Goal: Task Accomplishment & Management: Manage account settings

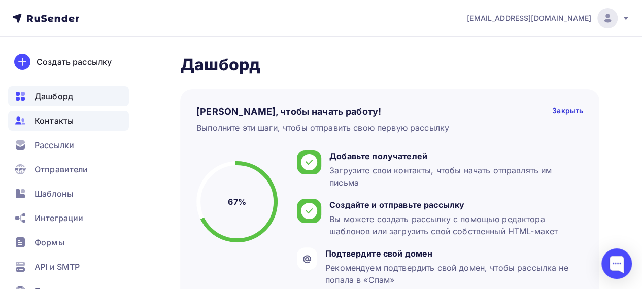
click at [66, 122] on span "Контакты" at bounding box center [54, 121] width 39 height 12
click at [63, 122] on span "Контакты" at bounding box center [54, 121] width 39 height 12
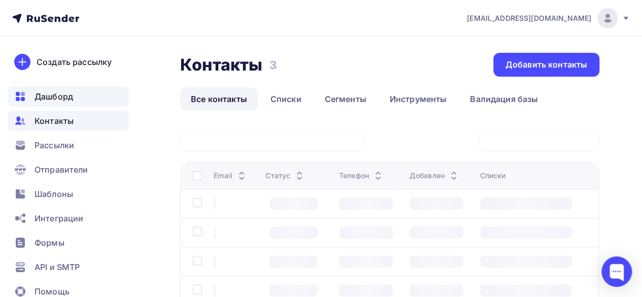
click at [68, 92] on span "Дашборд" at bounding box center [54, 96] width 39 height 12
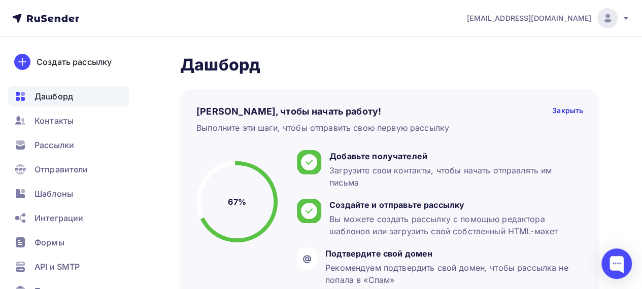
click at [397, 71] on h2 "Дашборд" at bounding box center [389, 65] width 419 height 20
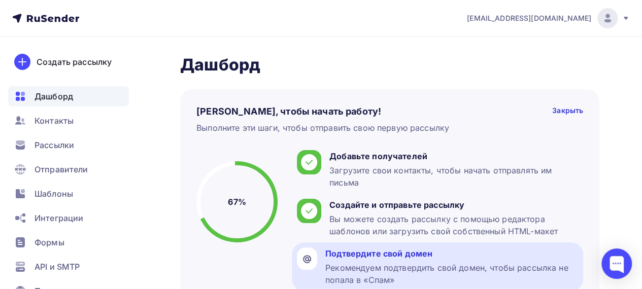
click at [341, 260] on div "Подтвердите свой домен Рекомендуем подтвердить свой домен, чтобы рассылка не по…" at bounding box center [451, 267] width 253 height 39
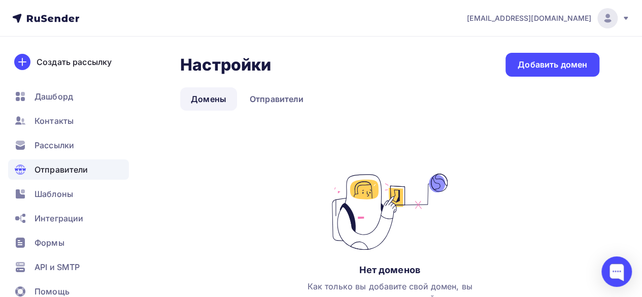
click at [220, 99] on link "Домены" at bounding box center [208, 98] width 57 height 23
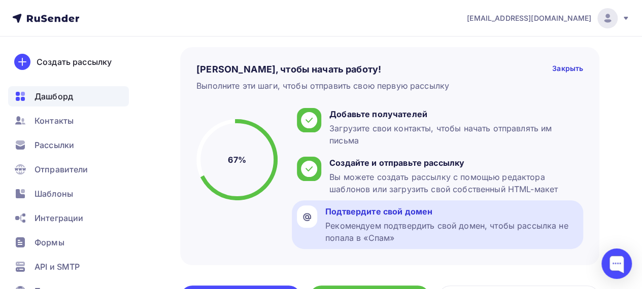
scroll to position [51, 0]
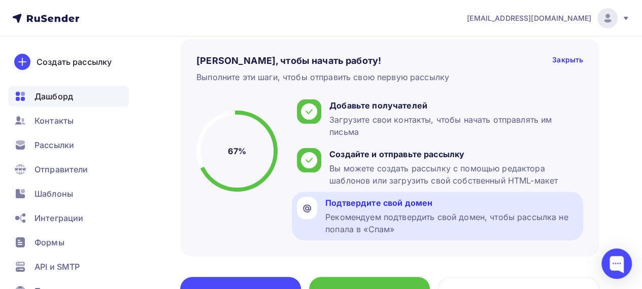
click at [457, 221] on div "Рекомендуем подтвердить свой домен, чтобы рассылка не попала в «Спам»" at bounding box center [451, 223] width 253 height 24
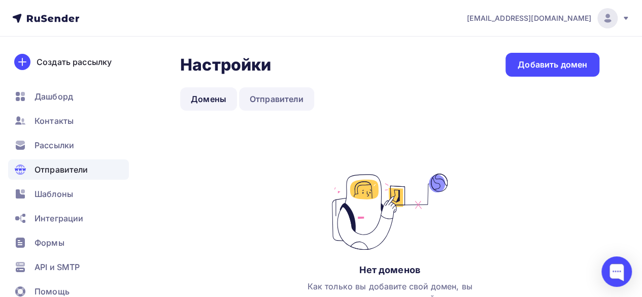
click at [281, 100] on link "Отправители" at bounding box center [277, 98] width 76 height 23
click at [269, 97] on link "Отправители" at bounding box center [277, 98] width 76 height 23
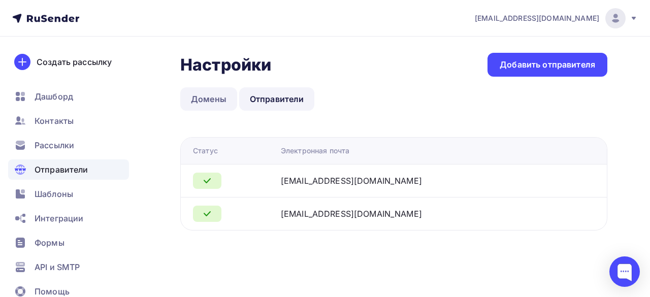
click at [213, 96] on link "Домены" at bounding box center [208, 98] width 57 height 23
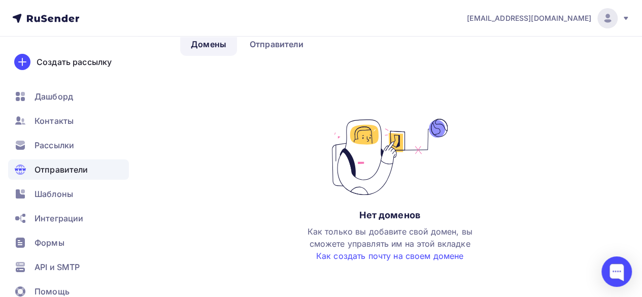
scroll to position [80, 0]
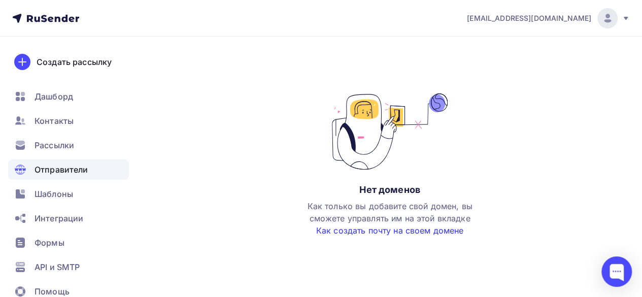
click at [374, 232] on link "Как создать почту на своем домене" at bounding box center [390, 230] width 148 height 10
click at [55, 193] on span "Шаблоны" at bounding box center [54, 194] width 39 height 12
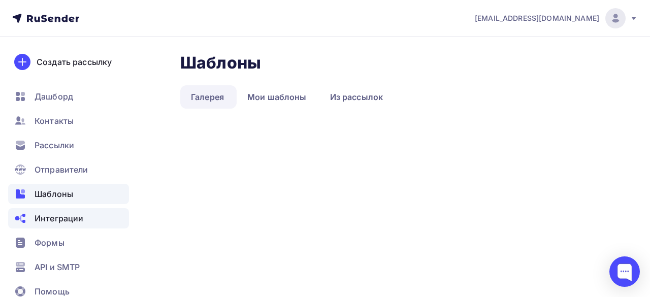
click at [55, 223] on span "Интеграции" at bounding box center [59, 218] width 49 height 12
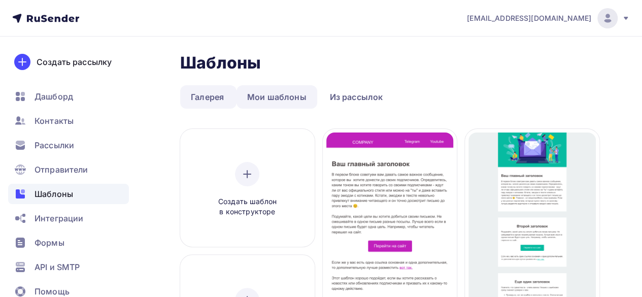
click at [267, 98] on link "Мои шаблоны" at bounding box center [276, 96] width 81 height 23
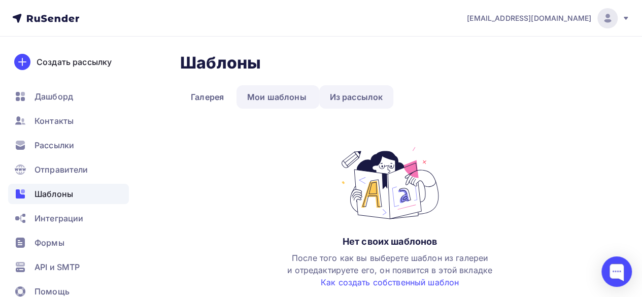
click at [352, 94] on link "Из рассылок" at bounding box center [356, 96] width 75 height 23
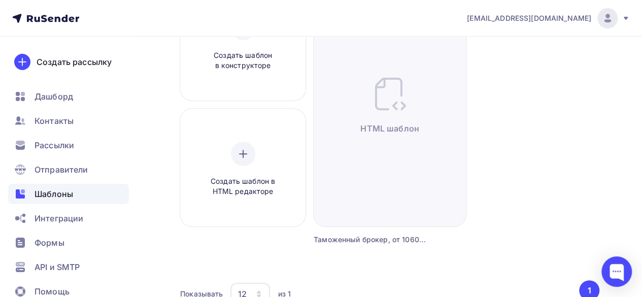
scroll to position [208, 0]
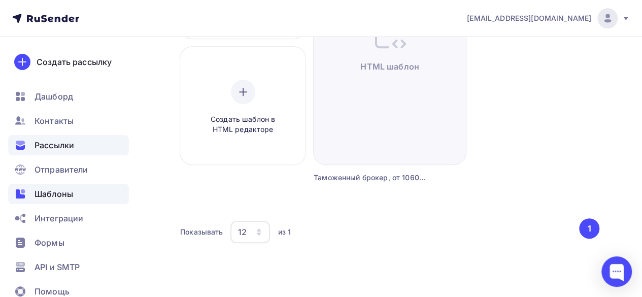
click at [69, 145] on span "Рассылки" at bounding box center [55, 145] width 40 height 12
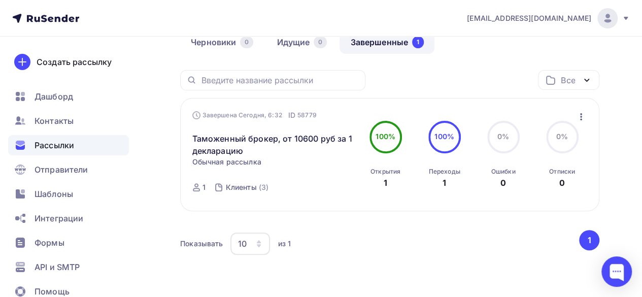
scroll to position [85, 0]
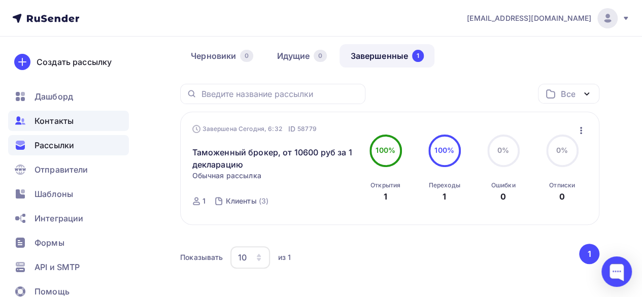
click at [61, 117] on span "Контакты" at bounding box center [54, 121] width 39 height 12
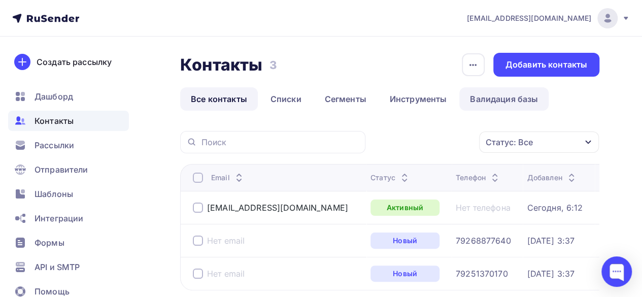
click at [503, 102] on link "Валидация базы" at bounding box center [503, 98] width 89 height 23
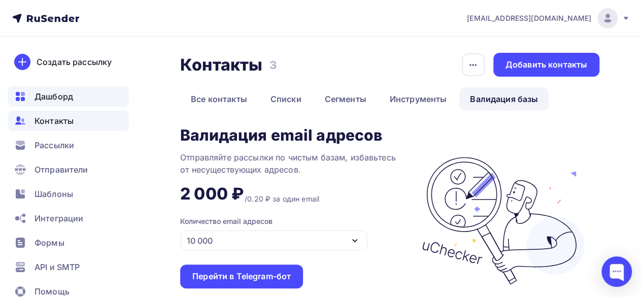
click at [67, 99] on span "Дашборд" at bounding box center [54, 96] width 39 height 12
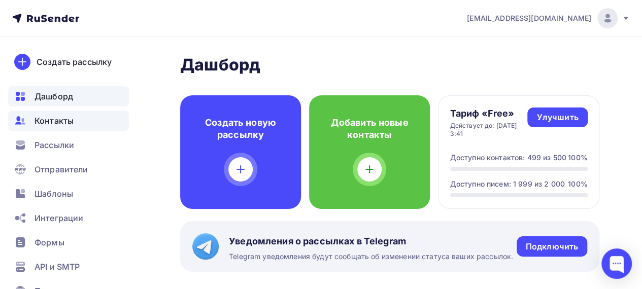
click at [67, 119] on span "Контакты" at bounding box center [54, 121] width 39 height 12
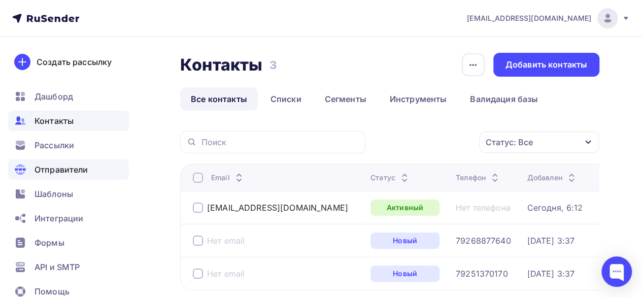
click at [61, 173] on span "Отправители" at bounding box center [62, 169] width 54 height 12
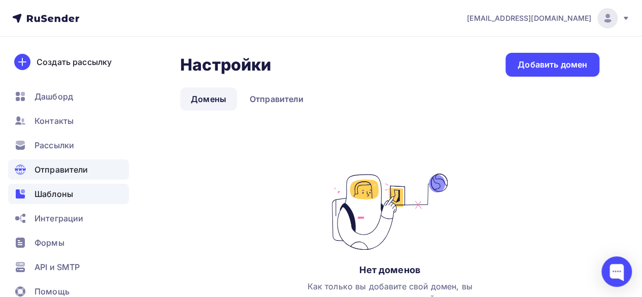
click at [61, 196] on span "Шаблоны" at bounding box center [54, 194] width 39 height 12
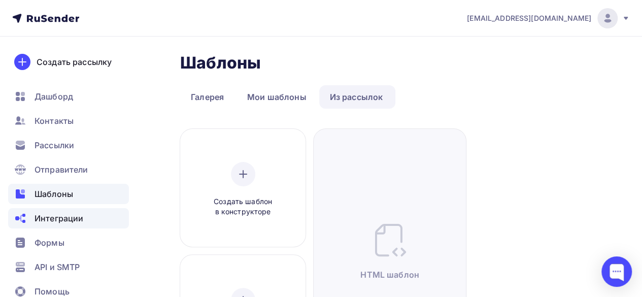
click at [71, 222] on span "Интеграции" at bounding box center [59, 218] width 49 height 12
click at [61, 223] on span "Интеграции" at bounding box center [59, 218] width 49 height 12
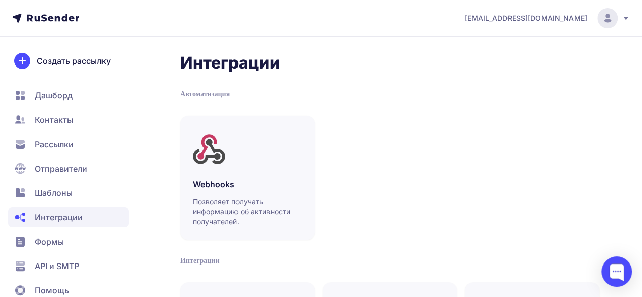
click at [51, 242] on span "Формы" at bounding box center [49, 241] width 29 height 12
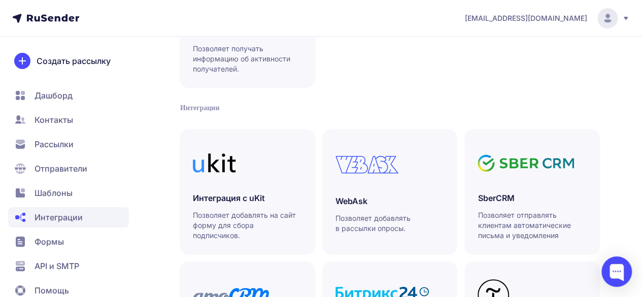
scroll to position [203, 0]
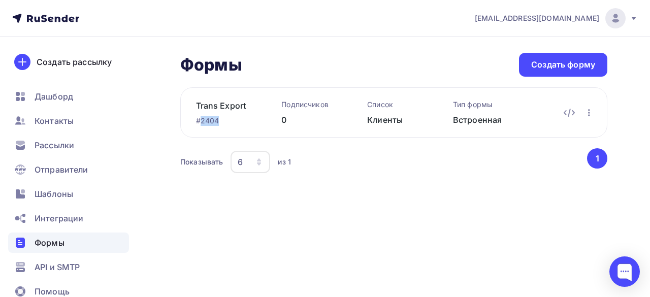
drag, startPoint x: 224, startPoint y: 120, endPoint x: 201, endPoint y: 120, distance: 23.3
click at [201, 120] on div "#2404" at bounding box center [222, 121] width 53 height 10
copy div "2404"
click at [74, 263] on span "API и SMTP" at bounding box center [57, 267] width 45 height 12
click at [564, 113] on icon at bounding box center [565, 114] width 2 height 2
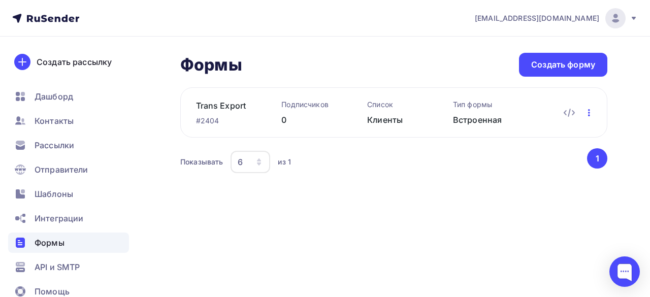
click at [588, 112] on icon "button" at bounding box center [589, 112] width 2 height 7
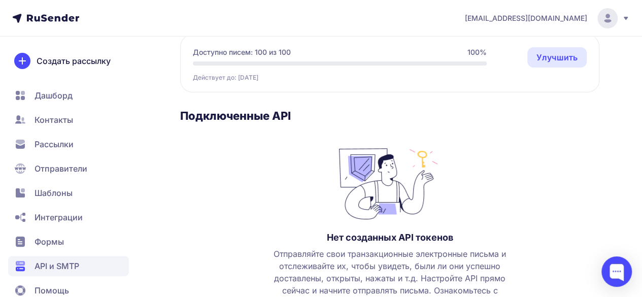
scroll to position [152, 0]
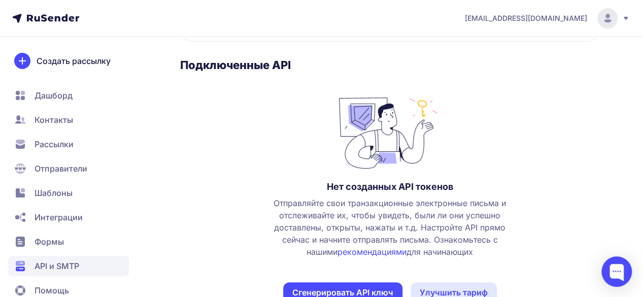
click at [54, 237] on span "Формы" at bounding box center [49, 241] width 29 height 12
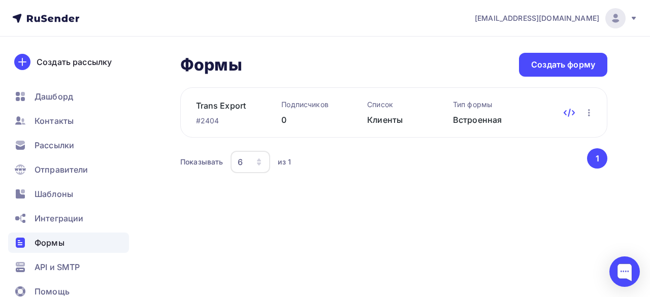
click at [573, 112] on icon at bounding box center [573, 112] width 2 height 4
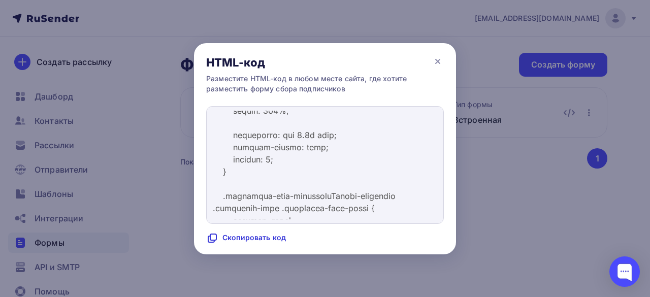
scroll to position [660, 0]
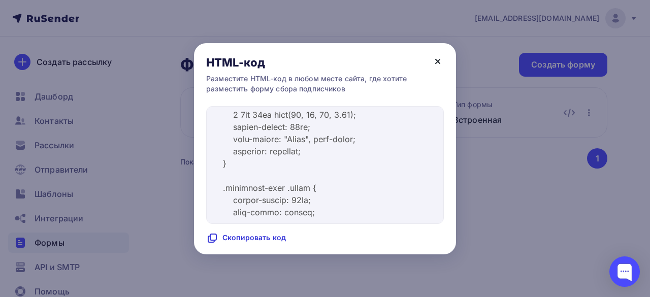
click at [439, 60] on icon at bounding box center [437, 61] width 4 height 4
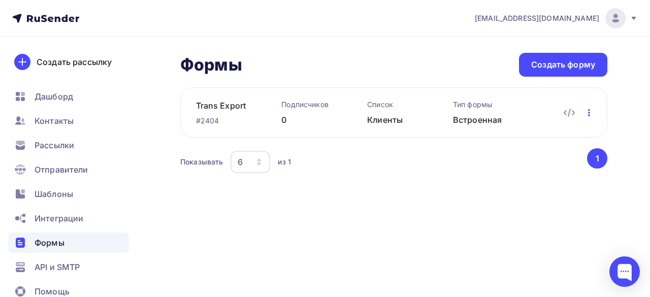
click at [587, 110] on icon "button" at bounding box center [589, 113] width 12 height 12
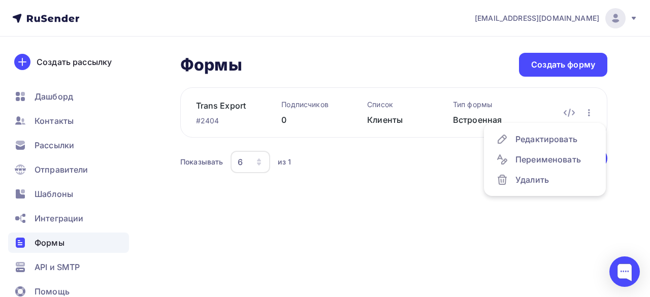
click at [415, 166] on div "Показывать 6 10 20 50 100 из 1" at bounding box center [382, 161] width 405 height 23
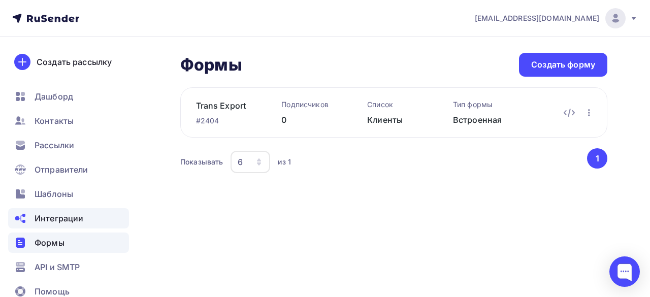
click at [61, 214] on span "Интеграции" at bounding box center [59, 218] width 49 height 12
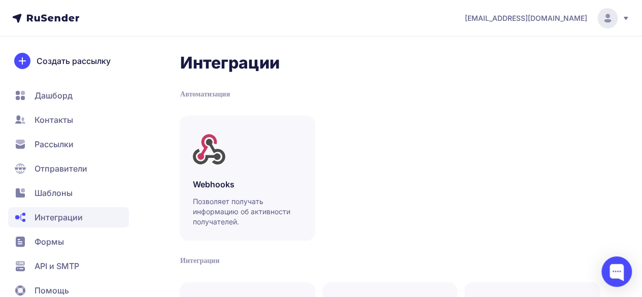
click at [74, 194] on span "Шаблоны" at bounding box center [68, 193] width 121 height 20
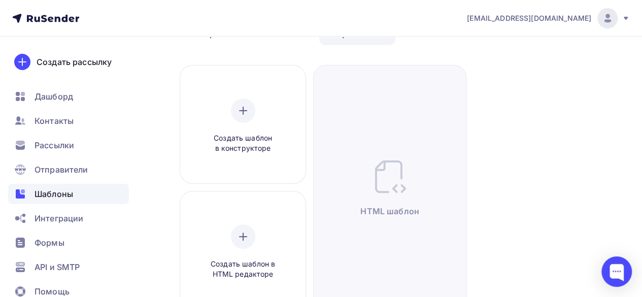
scroll to position [51, 0]
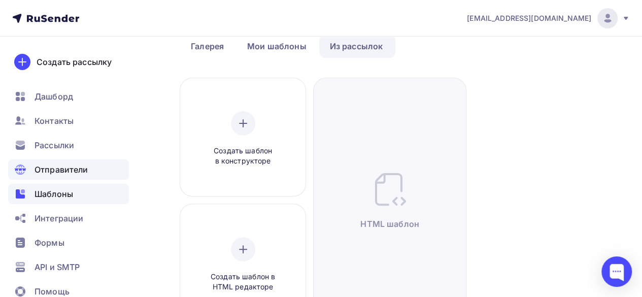
click at [58, 172] on span "Отправители" at bounding box center [62, 169] width 54 height 12
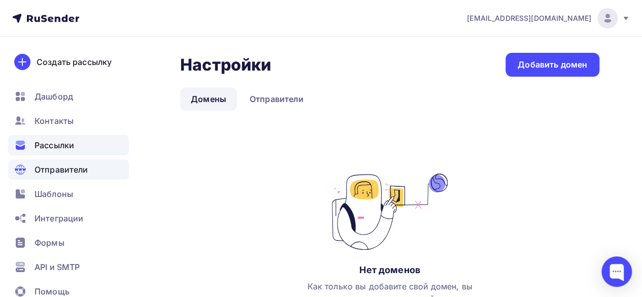
click at [64, 143] on span "Рассылки" at bounding box center [55, 145] width 40 height 12
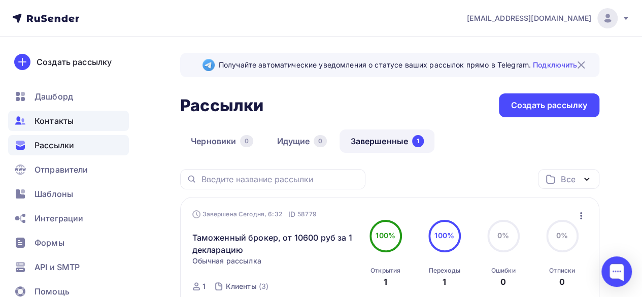
click at [63, 125] on span "Контакты" at bounding box center [54, 121] width 39 height 12
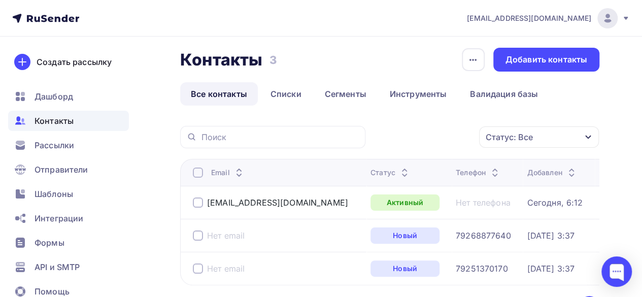
scroll to position [2, 0]
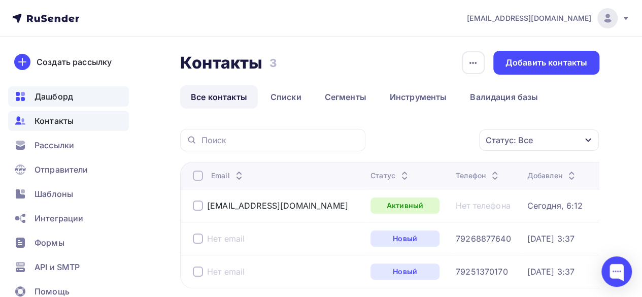
click at [75, 99] on div "Дашборд" at bounding box center [68, 96] width 121 height 20
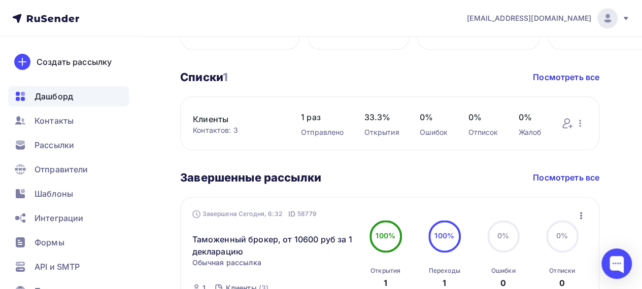
scroll to position [638, 0]
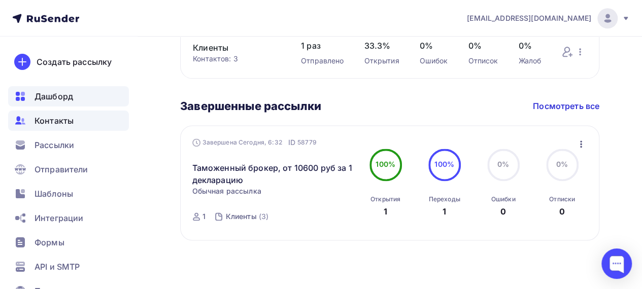
click at [72, 122] on span "Контакты" at bounding box center [54, 121] width 39 height 12
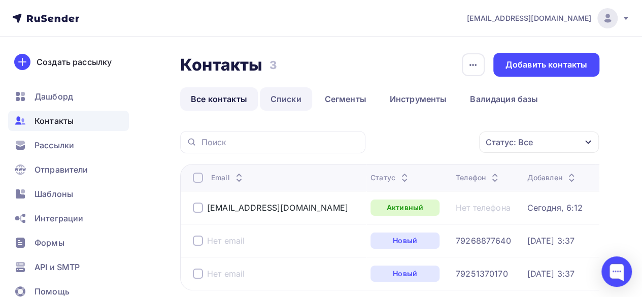
click at [287, 95] on link "Списки" at bounding box center [286, 98] width 52 height 23
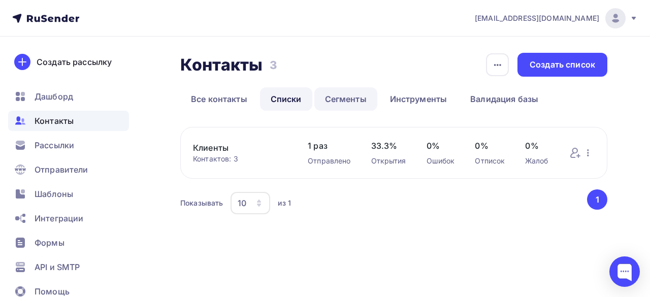
click at [333, 96] on link "Сегменты" at bounding box center [345, 98] width 63 height 23
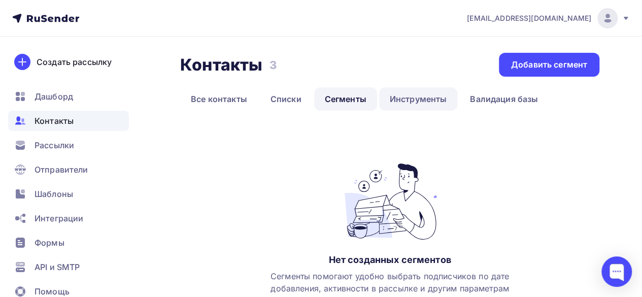
click at [407, 99] on link "Инструменты" at bounding box center [418, 98] width 79 height 23
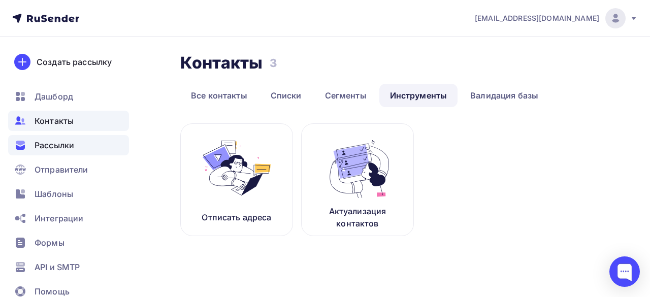
click at [51, 139] on div "Рассылки" at bounding box center [68, 145] width 121 height 20
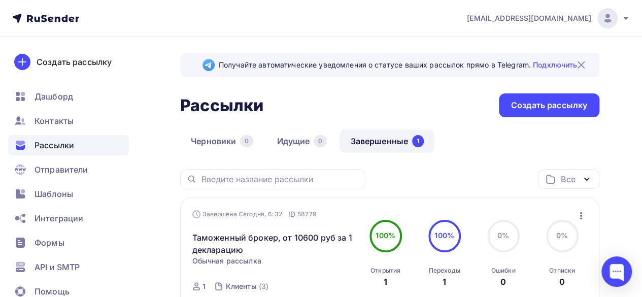
click at [606, 15] on img at bounding box center [607, 18] width 12 height 12
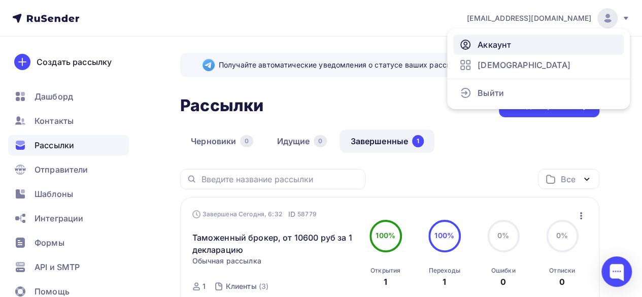
click at [502, 45] on span "Аккаунт" at bounding box center [494, 45] width 33 height 12
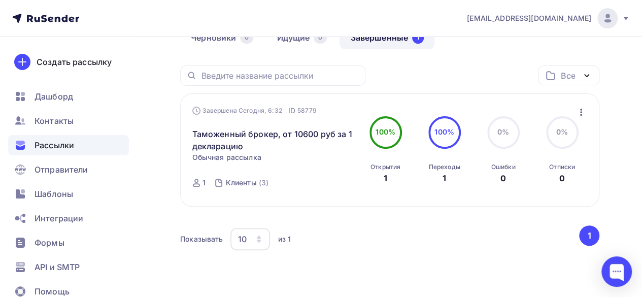
scroll to position [136, 0]
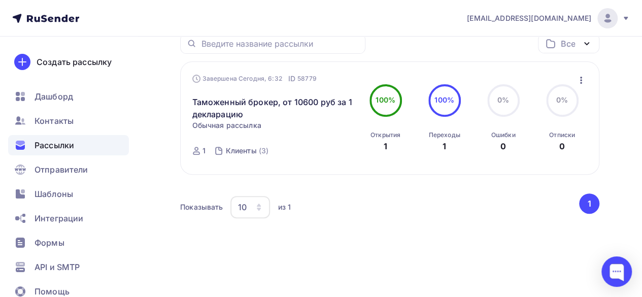
click at [623, 20] on icon at bounding box center [626, 18] width 8 height 8
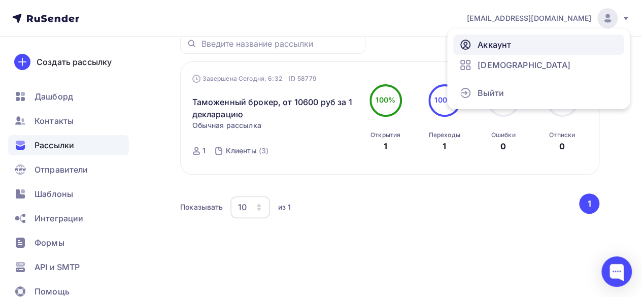
click at [494, 47] on span "Аккаунт" at bounding box center [494, 45] width 33 height 12
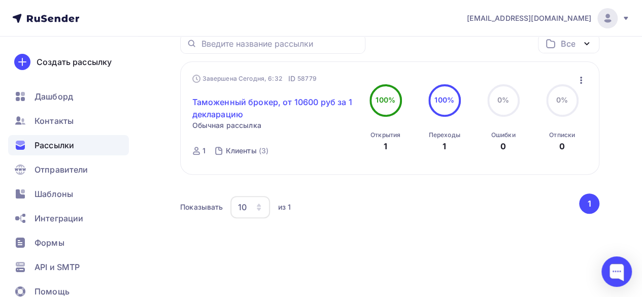
scroll to position [0, 0]
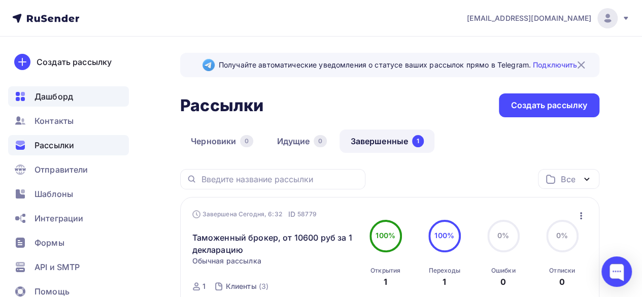
click at [41, 94] on span "Дашборд" at bounding box center [54, 96] width 39 height 12
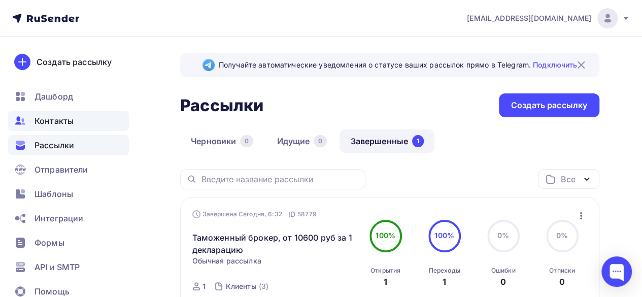
click at [59, 124] on span "Контакты" at bounding box center [54, 121] width 39 height 12
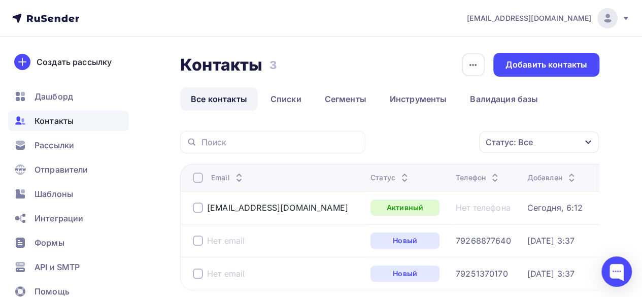
click at [370, 207] on div "Активный" at bounding box center [404, 207] width 69 height 16
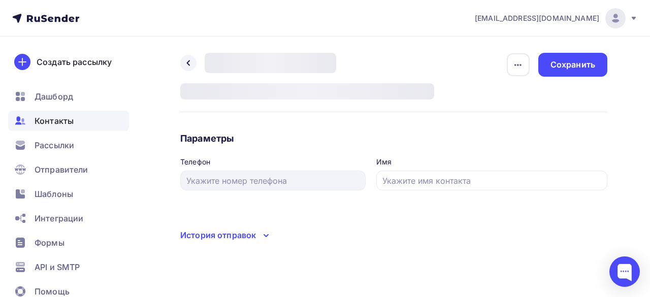
type input "Себе"
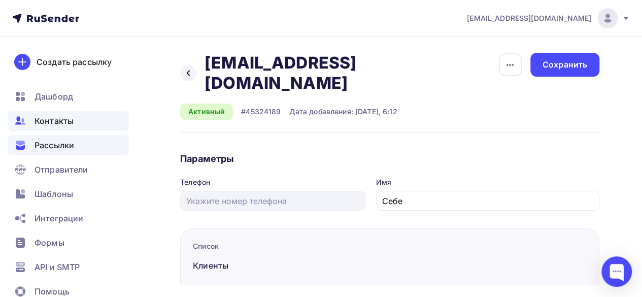
click at [58, 142] on span "Рассылки" at bounding box center [55, 145] width 40 height 12
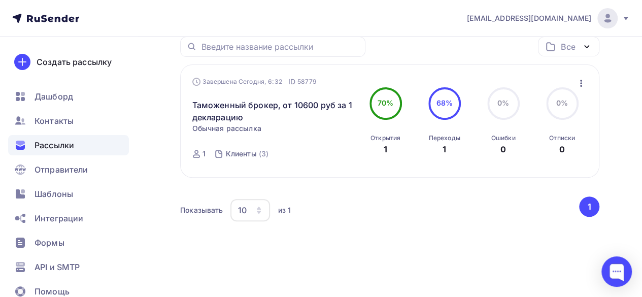
scroll to position [136, 0]
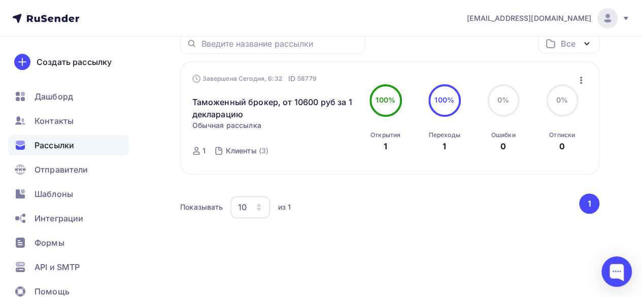
click at [580, 81] on icon "button" at bounding box center [581, 80] width 12 height 12
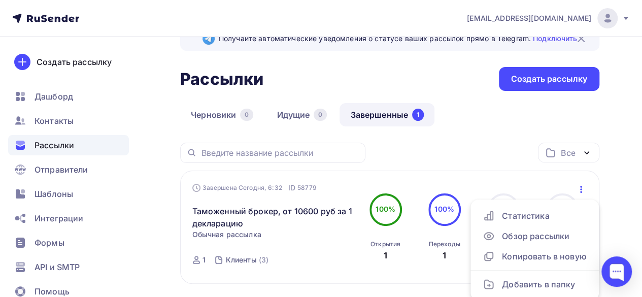
scroll to position [0, 0]
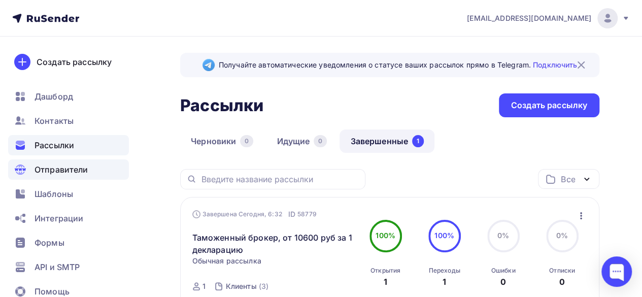
click at [69, 165] on span "Отправители" at bounding box center [62, 169] width 54 height 12
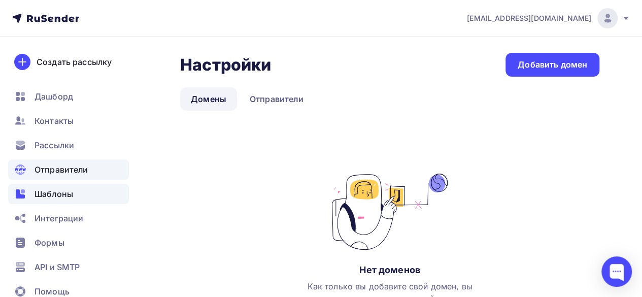
click at [83, 193] on div "Шаблоны" at bounding box center [68, 194] width 121 height 20
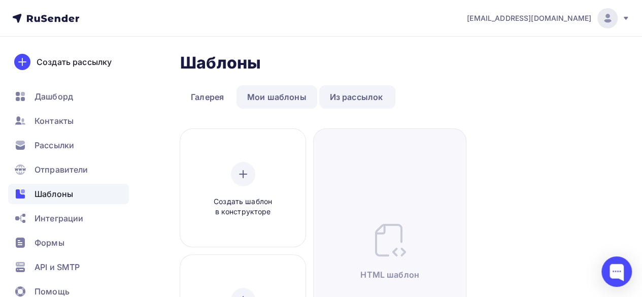
click at [289, 103] on link "Мои шаблоны" at bounding box center [276, 96] width 81 height 23
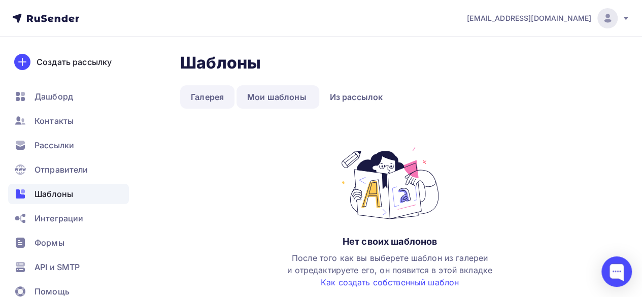
click at [211, 96] on link "Галерея" at bounding box center [207, 96] width 54 height 23
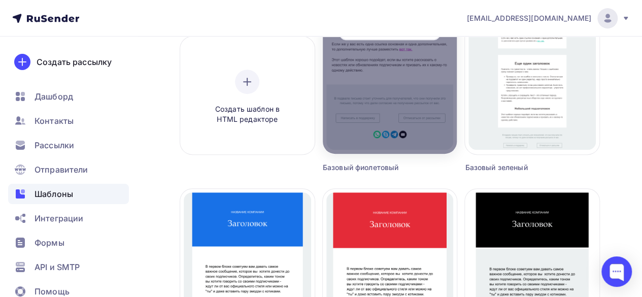
scroll to position [51, 0]
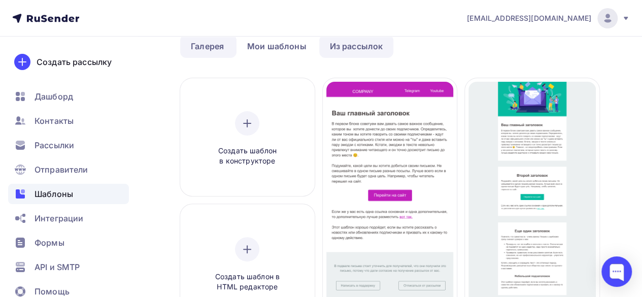
click at [353, 46] on link "Из рассылок" at bounding box center [356, 46] width 75 height 23
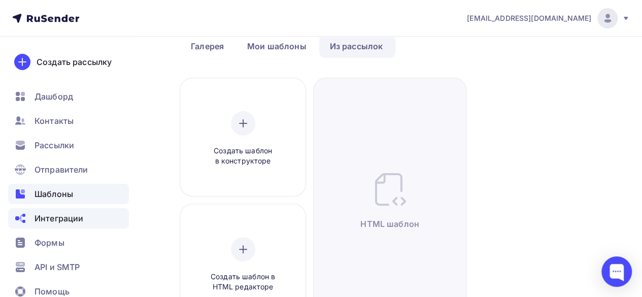
click at [64, 216] on span "Интеграции" at bounding box center [59, 218] width 49 height 12
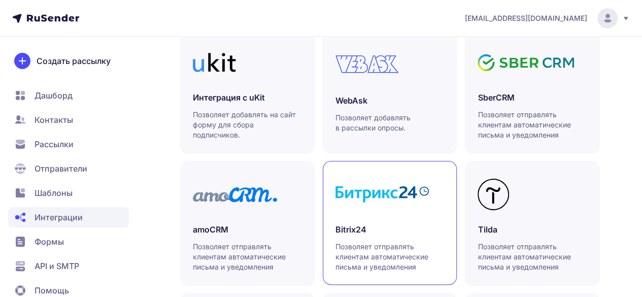
scroll to position [254, 0]
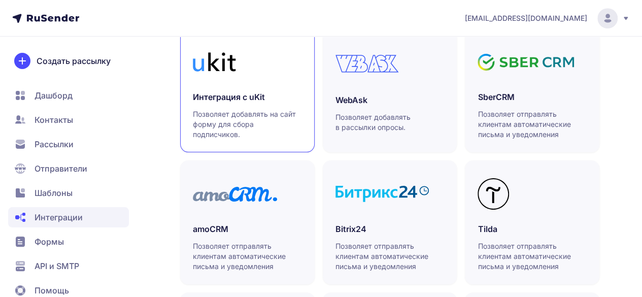
click at [240, 98] on h3 "Интеграция с uKit" at bounding box center [247, 97] width 109 height 12
click at [64, 236] on span "Формы" at bounding box center [68, 241] width 121 height 20
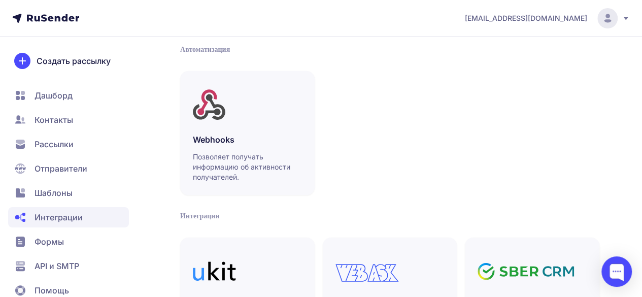
scroll to position [101, 0]
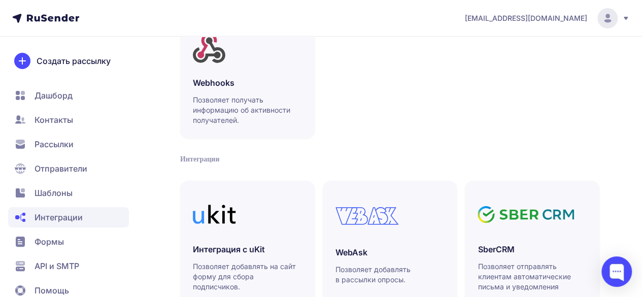
click at [63, 189] on span "Шаблоны" at bounding box center [54, 193] width 38 height 12
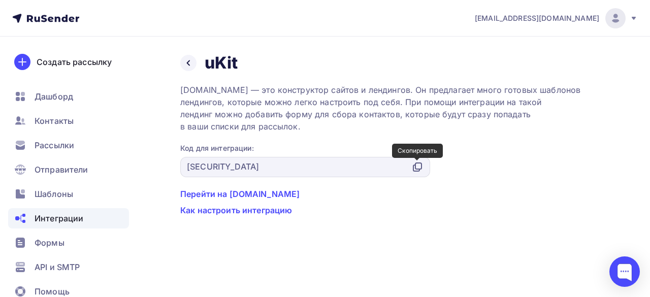
click at [415, 165] on icon at bounding box center [418, 166] width 6 height 6
drag, startPoint x: 214, startPoint y: 113, endPoint x: 431, endPoint y: 129, distance: 217.3
click at [431, 129] on div "Ukit.com — это конструктор сайтов и лендингов. Он предлагает много готовых шабл…" at bounding box center [393, 108] width 427 height 49
click at [370, 125] on div "Ukit.com — это конструктор сайтов и лендингов. Он предлагает много готовых шабл…" at bounding box center [393, 108] width 427 height 49
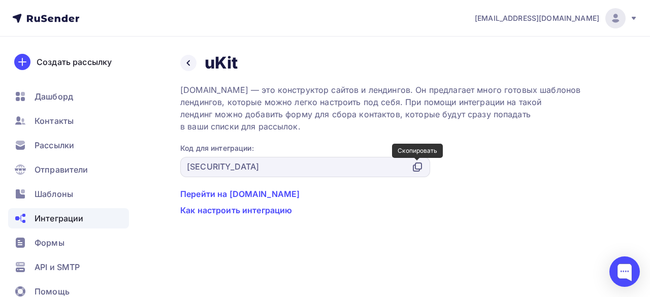
click at [419, 167] on icon at bounding box center [417, 167] width 12 height 12
click at [187, 60] on icon at bounding box center [188, 63] width 8 height 8
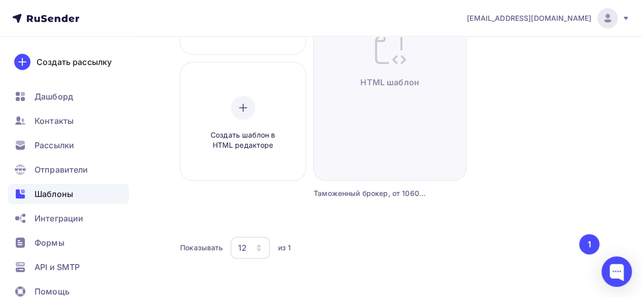
scroll to position [208, 0]
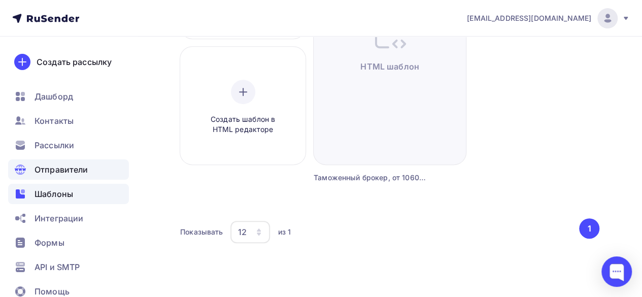
click at [56, 168] on span "Отправители" at bounding box center [62, 169] width 54 height 12
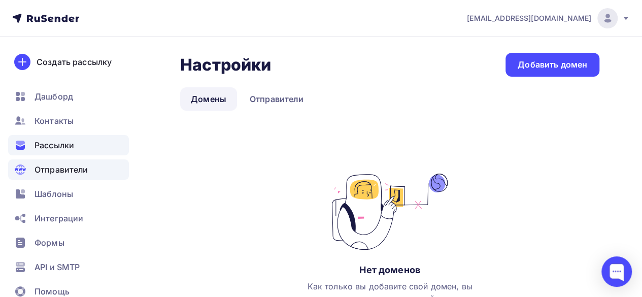
click at [53, 137] on div "Рассылки" at bounding box center [68, 145] width 121 height 20
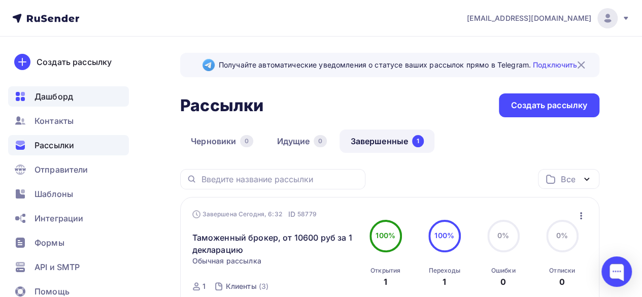
click at [55, 101] on span "Дашборд" at bounding box center [54, 96] width 39 height 12
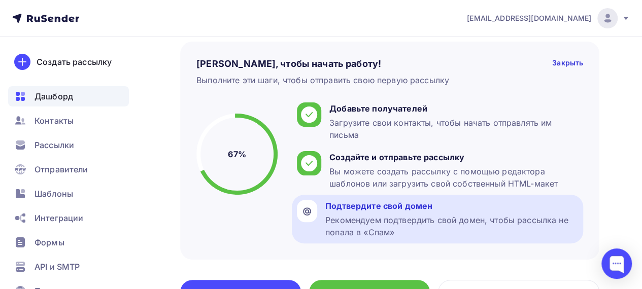
scroll to position [29, 0]
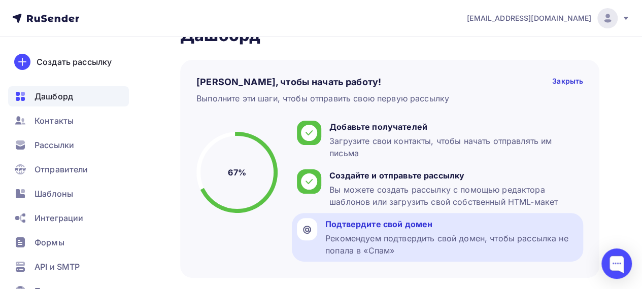
click at [303, 226] on icon at bounding box center [307, 230] width 8 height 8
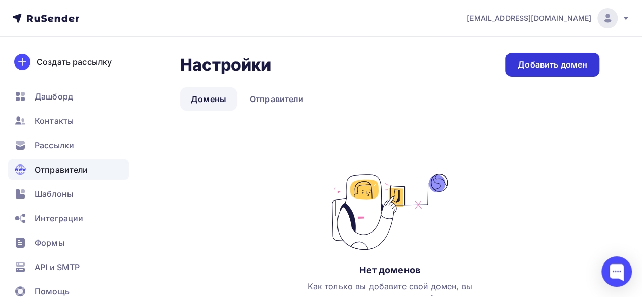
click at [546, 69] on div "Добавить домен" at bounding box center [553, 65] width 70 height 12
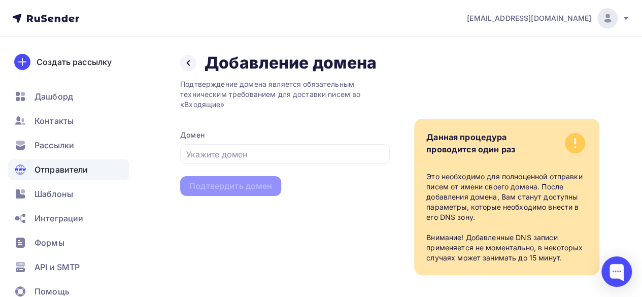
click at [298, 80] on div "Подтверждение домена является обязательным техническим требованием для доставки…" at bounding box center [285, 94] width 210 height 30
click at [577, 141] on icon at bounding box center [575, 143] width 20 height 20
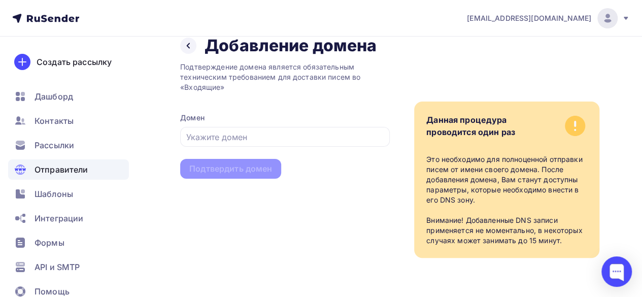
scroll to position [18, 0]
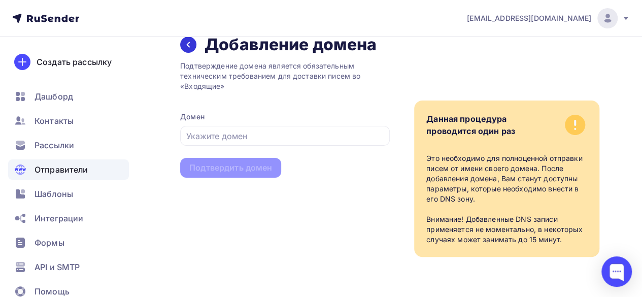
click at [191, 41] on icon at bounding box center [188, 45] width 8 height 8
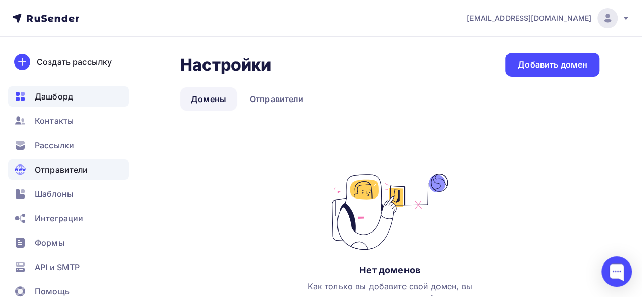
click at [44, 88] on div "Дашборд" at bounding box center [68, 96] width 121 height 20
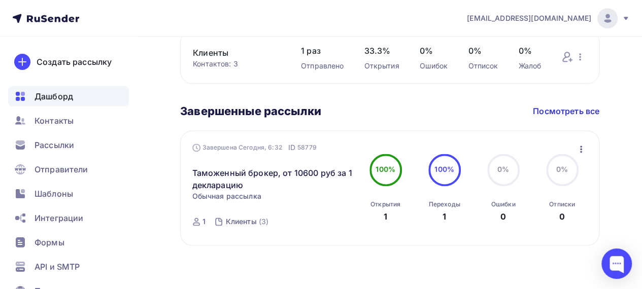
scroll to position [638, 0]
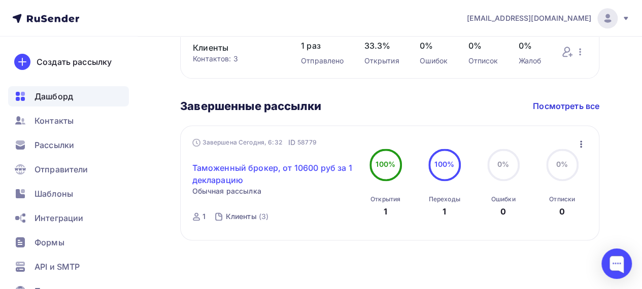
click at [291, 168] on link "Таможенный брокер, от 10600 руб за 1 декларацию" at bounding box center [274, 174] width 164 height 24
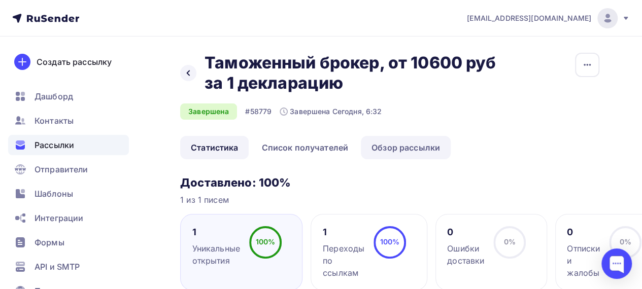
click at [394, 145] on link "Обзор рассылки" at bounding box center [406, 147] width 90 height 23
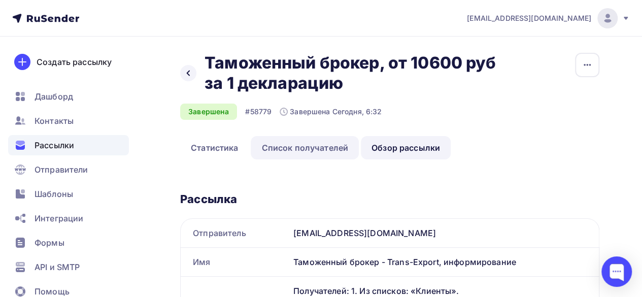
click at [308, 142] on link "Список получателей" at bounding box center [305, 147] width 108 height 23
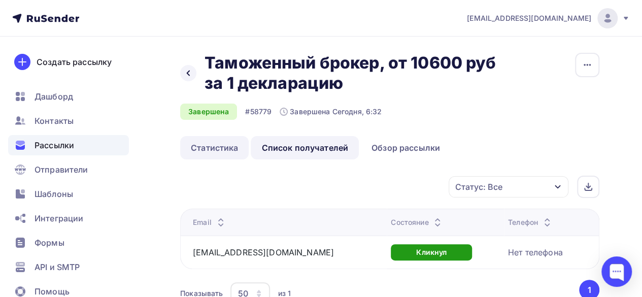
click at [213, 144] on link "Статистика" at bounding box center [214, 147] width 69 height 23
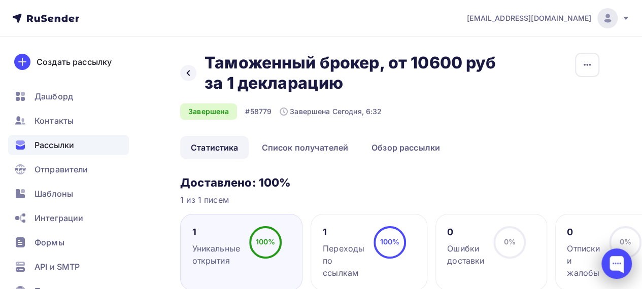
click at [621, 264] on div at bounding box center [616, 264] width 30 height 30
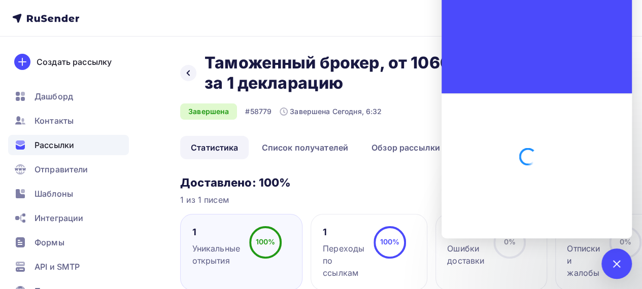
click at [521, 199] on div at bounding box center [536, 165] width 190 height 145
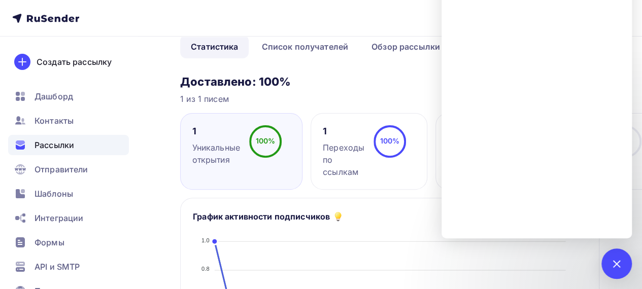
scroll to position [101, 0]
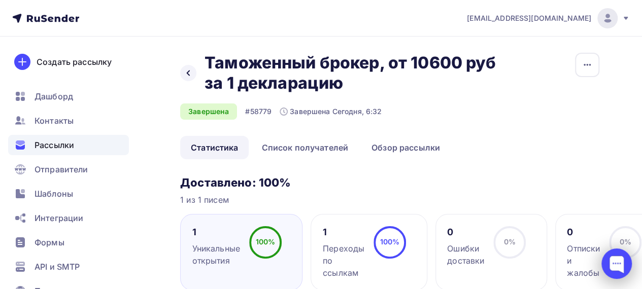
click at [619, 261] on div at bounding box center [616, 264] width 30 height 30
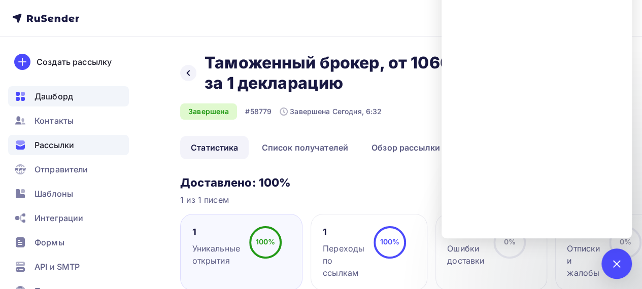
click at [49, 98] on span "Дашборд" at bounding box center [54, 96] width 39 height 12
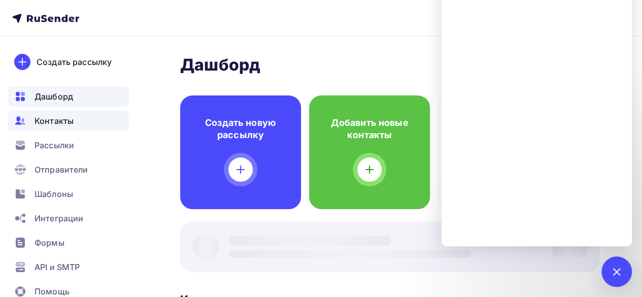
click at [63, 115] on span "Контакты" at bounding box center [54, 121] width 39 height 12
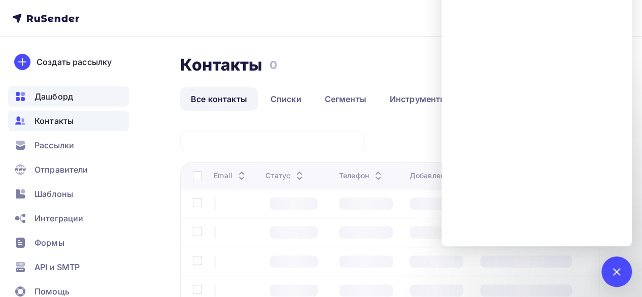
click at [76, 92] on div "Дашборд" at bounding box center [68, 96] width 121 height 20
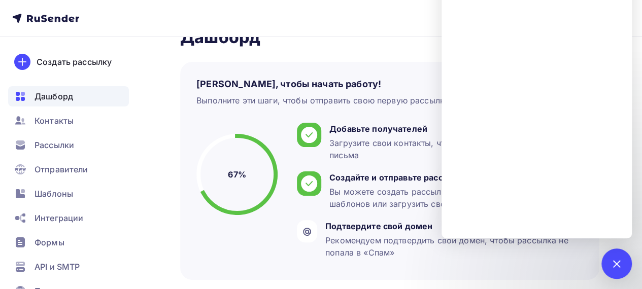
scroll to position [51, 0]
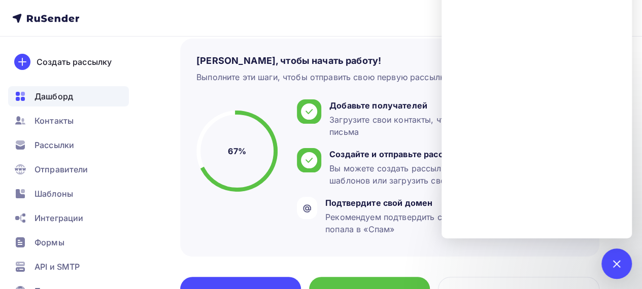
click at [252, 34] on nav "info@trans-export.com Аккаунт Тарифы Выйти Создать рассылку Дашборд Контакты Ра…" at bounding box center [321, 18] width 642 height 37
click at [61, 122] on span "Контакты" at bounding box center [54, 121] width 39 height 12
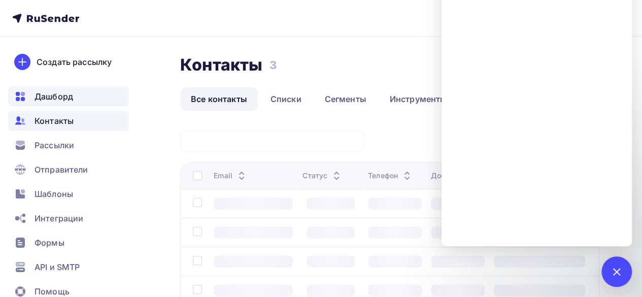
click at [73, 94] on span "Дашборд" at bounding box center [54, 96] width 39 height 12
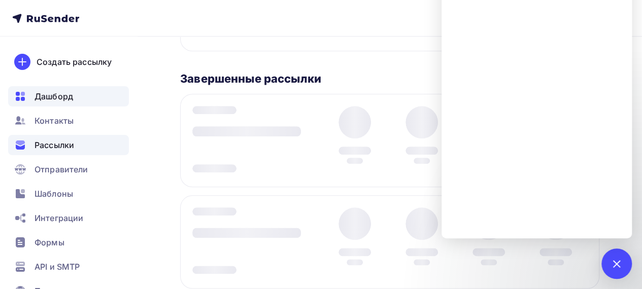
scroll to position [549, 0]
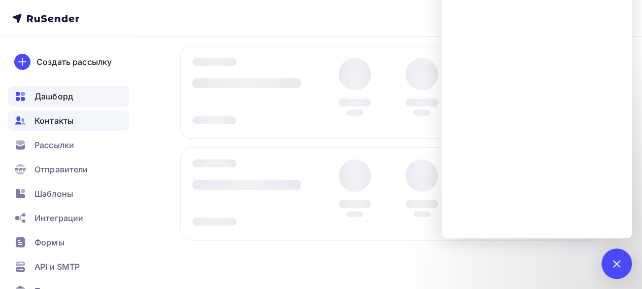
click at [56, 124] on span "Контакты" at bounding box center [54, 121] width 39 height 12
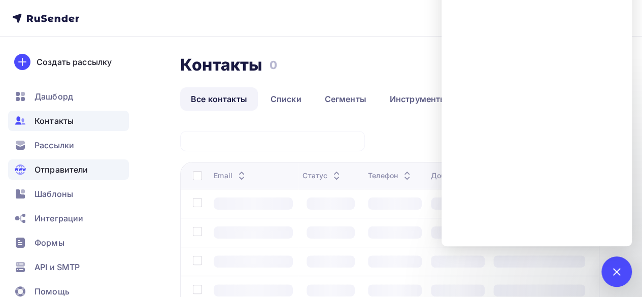
click at [57, 162] on div "Отправители" at bounding box center [68, 169] width 121 height 20
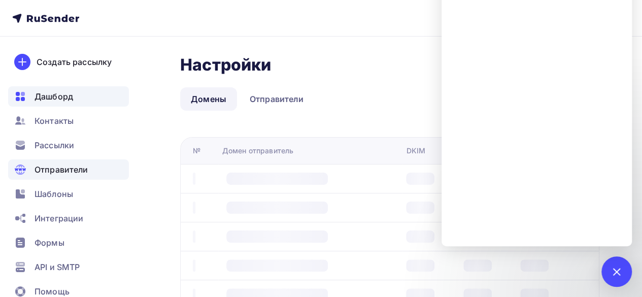
click at [61, 96] on span "Дашборд" at bounding box center [54, 96] width 39 height 12
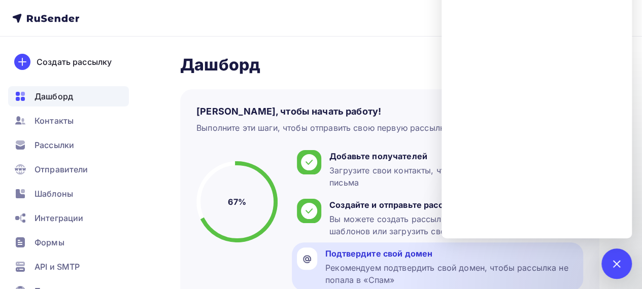
click at [366, 259] on div "Подтвердите свой домен" at bounding box center [451, 254] width 253 height 12
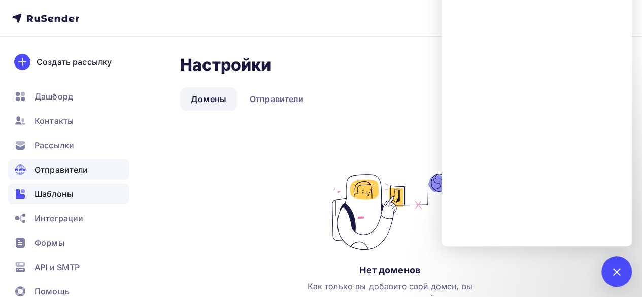
click at [81, 195] on div "Шаблоны" at bounding box center [68, 194] width 121 height 20
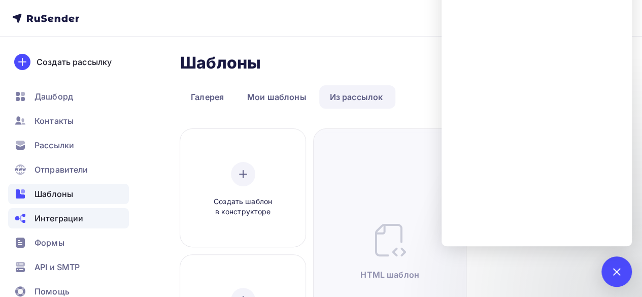
click at [58, 220] on span "Интеграции" at bounding box center [59, 218] width 49 height 12
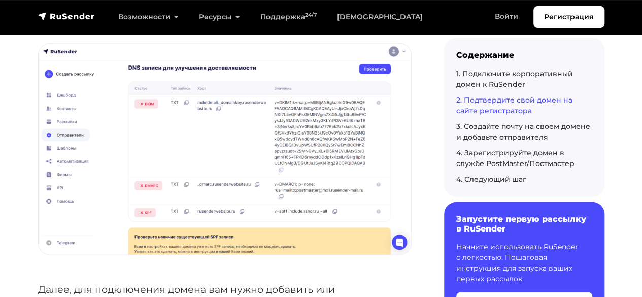
scroll to position [1276, 0]
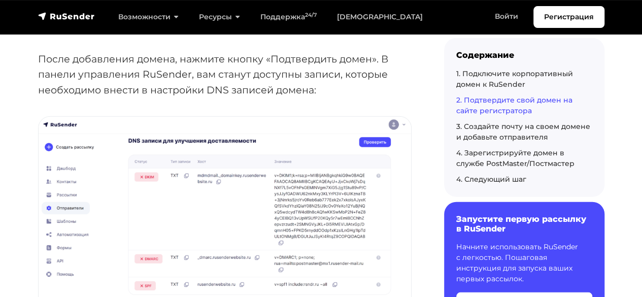
click at [277, 178] on img at bounding box center [225, 222] width 372 height 211
click at [491, 73] on link "1. Подключите корпоративный домен к RuSender" at bounding box center [514, 79] width 117 height 20
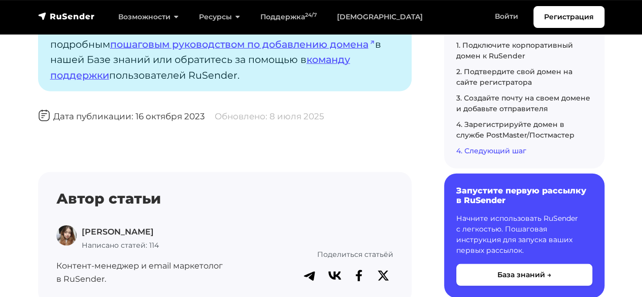
scroll to position [3228, 0]
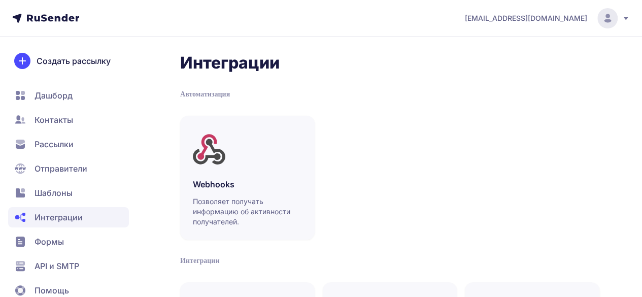
click at [58, 266] on span "API и SMTP" at bounding box center [57, 266] width 45 height 12
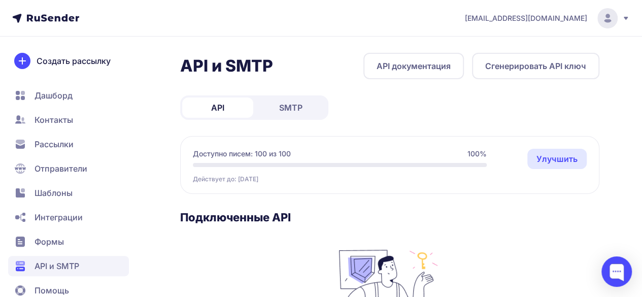
click at [59, 289] on span "Помощь" at bounding box center [52, 290] width 35 height 12
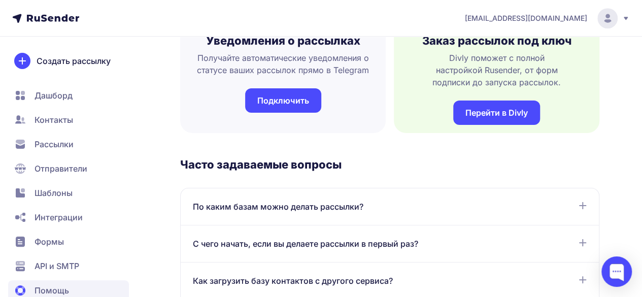
scroll to position [355, 0]
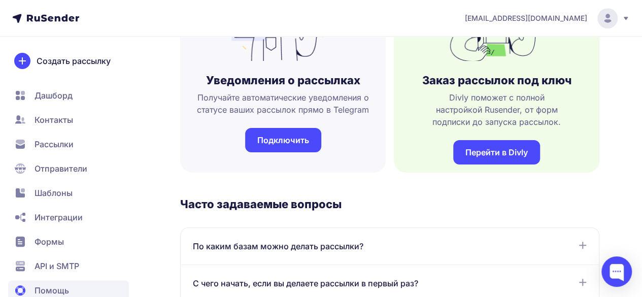
click at [63, 146] on span "Рассылки" at bounding box center [54, 144] width 39 height 12
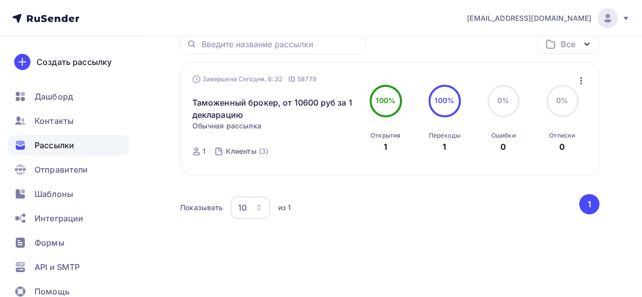
scroll to position [136, 0]
click at [79, 118] on div "Контакты" at bounding box center [68, 121] width 121 height 20
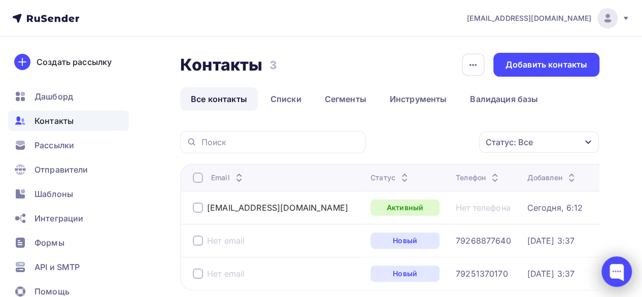
click at [620, 270] on div at bounding box center [616, 271] width 30 height 30
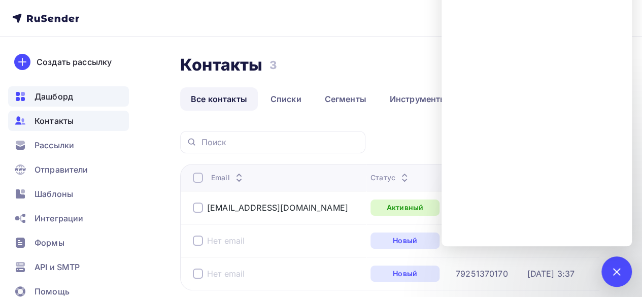
click at [58, 95] on span "Дашборд" at bounding box center [54, 96] width 39 height 12
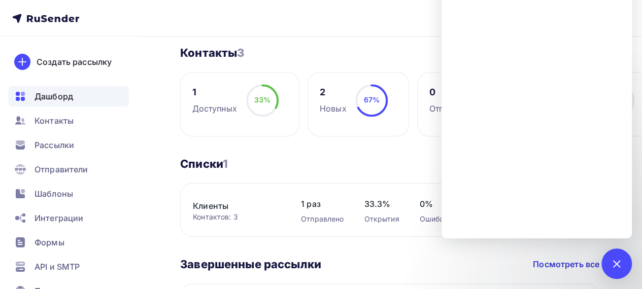
scroll to position [507, 0]
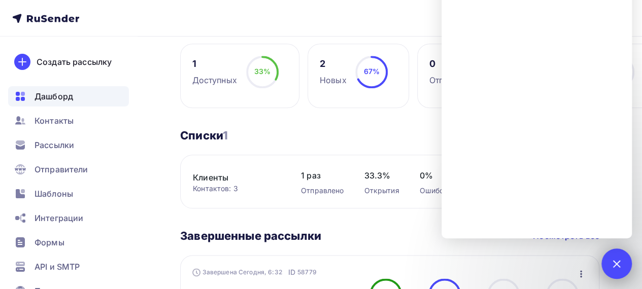
click at [619, 268] on div at bounding box center [616, 264] width 30 height 30
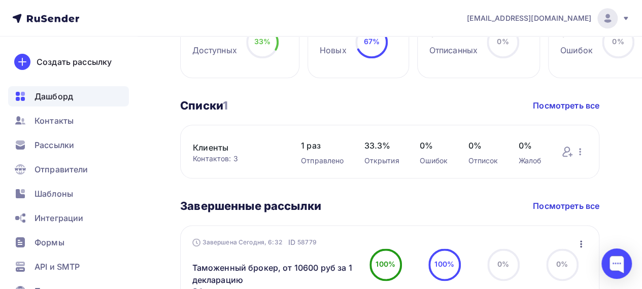
scroll to position [537, 0]
click at [622, 20] on icon at bounding box center [626, 18] width 8 height 8
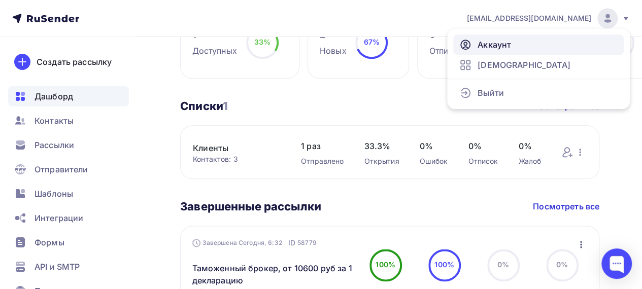
click at [491, 47] on span "Аккаунт" at bounding box center [494, 45] width 33 height 12
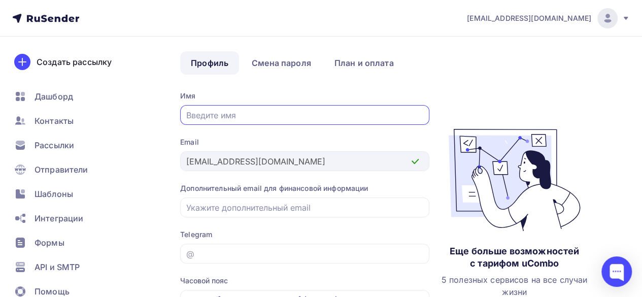
scroll to position [42, 0]
click at [71, 118] on span "Контакты" at bounding box center [54, 121] width 39 height 12
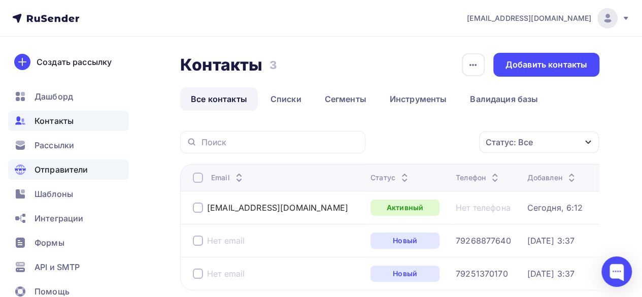
click at [68, 168] on span "Отправители" at bounding box center [62, 169] width 54 height 12
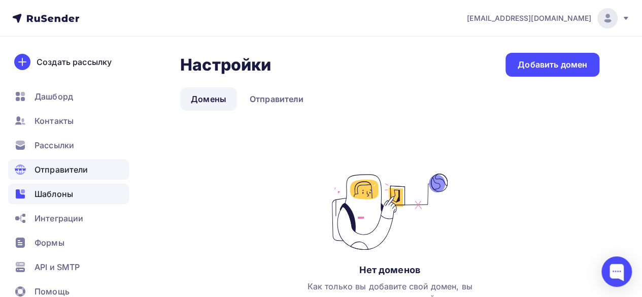
click at [64, 193] on span "Шаблоны" at bounding box center [54, 194] width 39 height 12
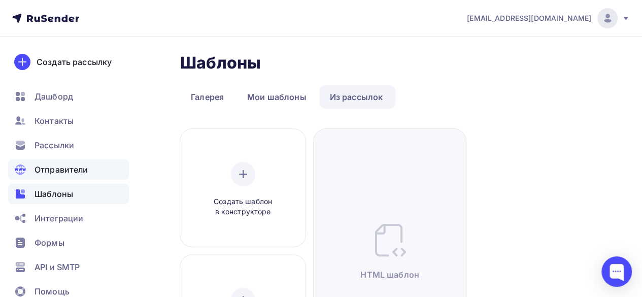
click at [74, 172] on span "Отправители" at bounding box center [62, 169] width 54 height 12
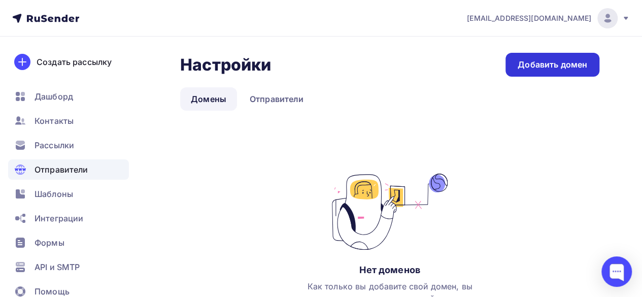
click at [559, 67] on div "Добавить домен" at bounding box center [553, 65] width 70 height 12
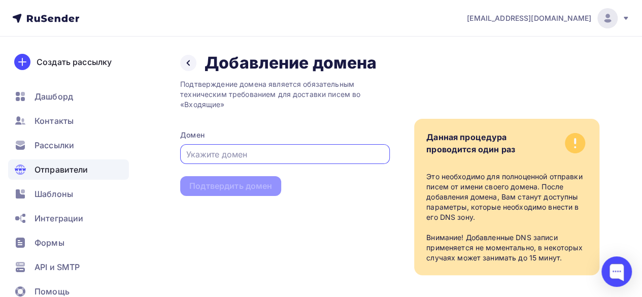
paste input "https://trans-export.com/"
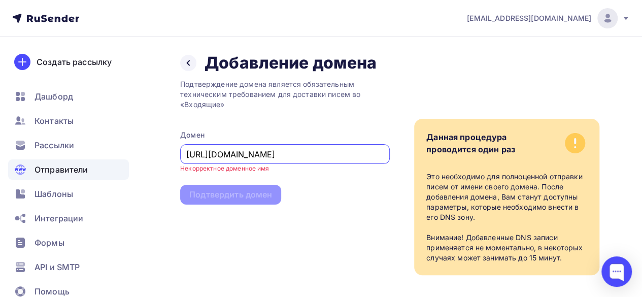
drag, startPoint x: 212, startPoint y: 155, endPoint x: 159, endPoint y: 151, distance: 52.9
click at [159, 151] on div "Назад Добавление домена Добавление домена Подтверждение домена является обязате…" at bounding box center [321, 176] width 642 height 279
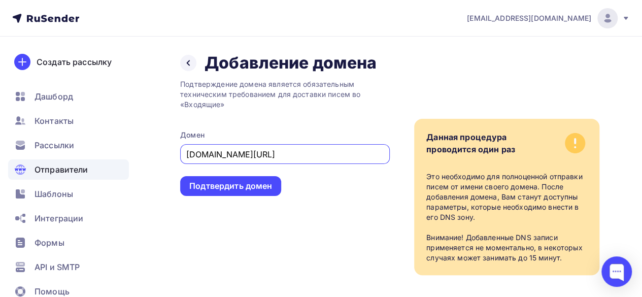
click at [277, 153] on input "trans-export.com/" at bounding box center [285, 154] width 198 height 12
type input "[DOMAIN_NAME]"
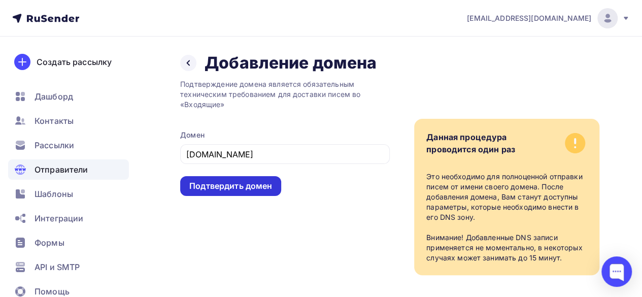
click at [251, 187] on div "Подтвердить домен" at bounding box center [230, 186] width 83 height 12
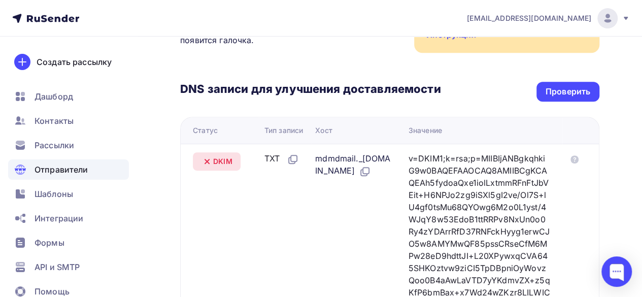
scroll to position [254, 0]
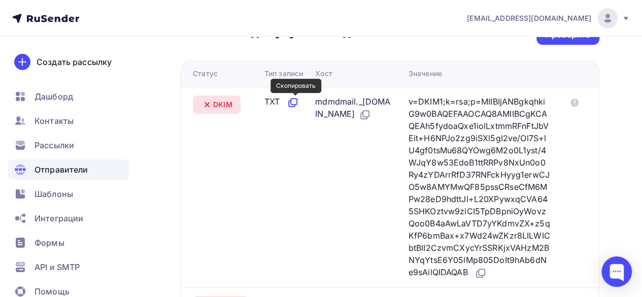
click at [298, 100] on icon at bounding box center [293, 102] width 12 height 12
click at [369, 116] on icon at bounding box center [366, 114] width 6 height 6
click at [371, 111] on icon at bounding box center [365, 115] width 12 height 12
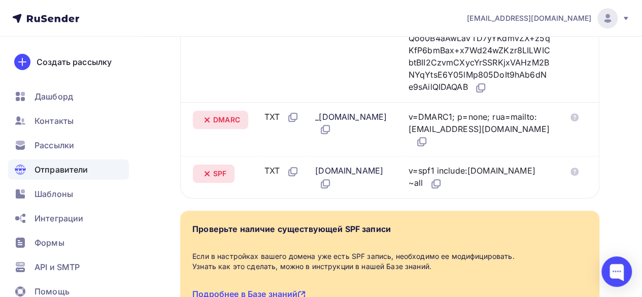
scroll to position [445, 0]
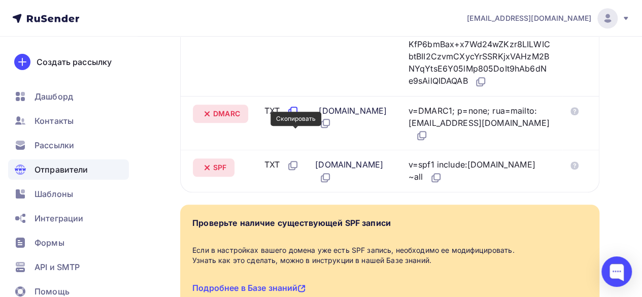
click at [293, 115] on icon at bounding box center [292, 112] width 6 height 6
click at [296, 117] on icon at bounding box center [293, 111] width 12 height 12
click at [331, 129] on icon at bounding box center [325, 123] width 12 height 12
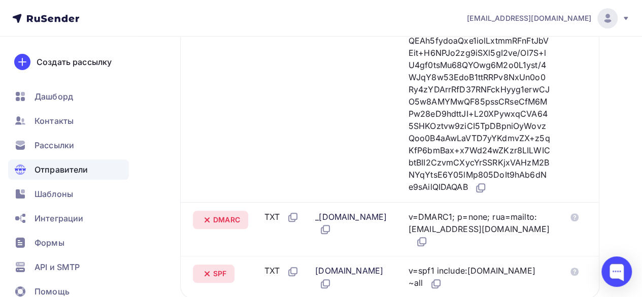
scroll to position [390, 0]
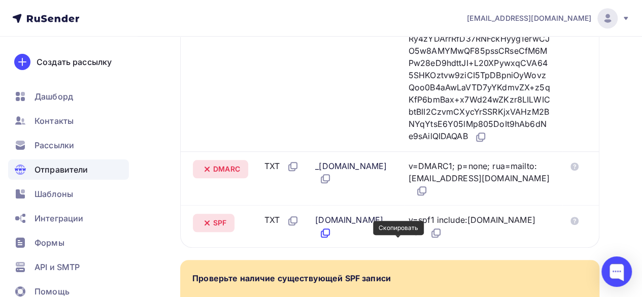
click at [331, 239] on icon at bounding box center [325, 233] width 12 height 12
click at [139, 83] on div "Назад trans-export.com Не подтвержден Подтверждение домена Подтверждение домена…" at bounding box center [321, 37] width 642 height 780
click at [635, 85] on div "Назад trans-export.com Не подтвержден Подтверждение домена Подтверждение домена…" at bounding box center [321, 37] width 642 height 780
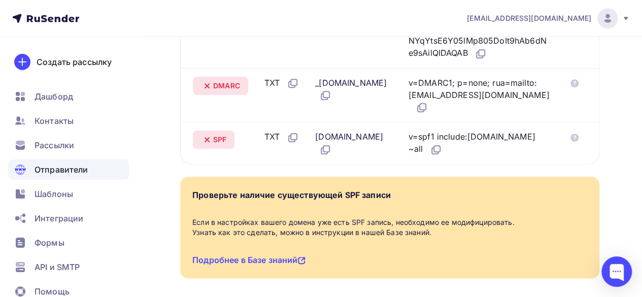
scroll to position [491, 0]
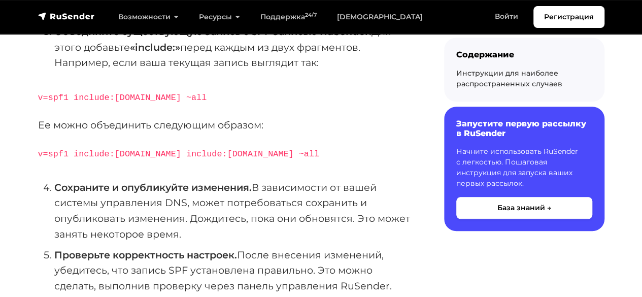
scroll to position [203, 0]
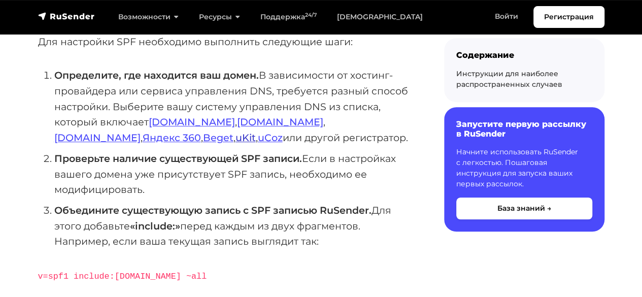
click at [256, 131] on link "uKit" at bounding box center [245, 137] width 20 height 12
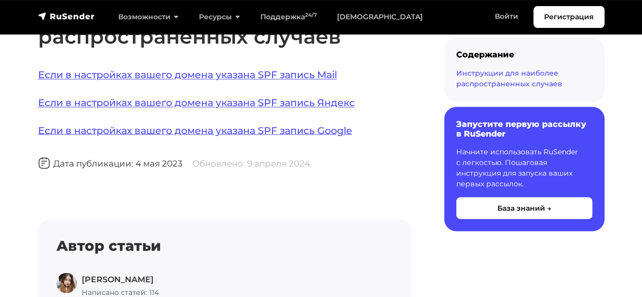
scroll to position [1045, 0]
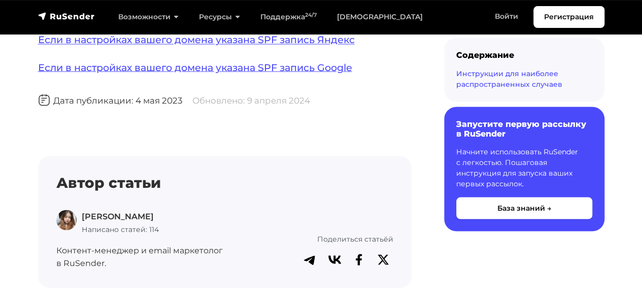
scroll to position [938, 0]
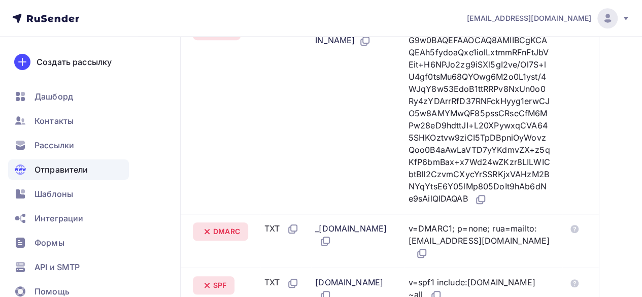
scroll to position [355, 0]
